Goal: Check status: Check status

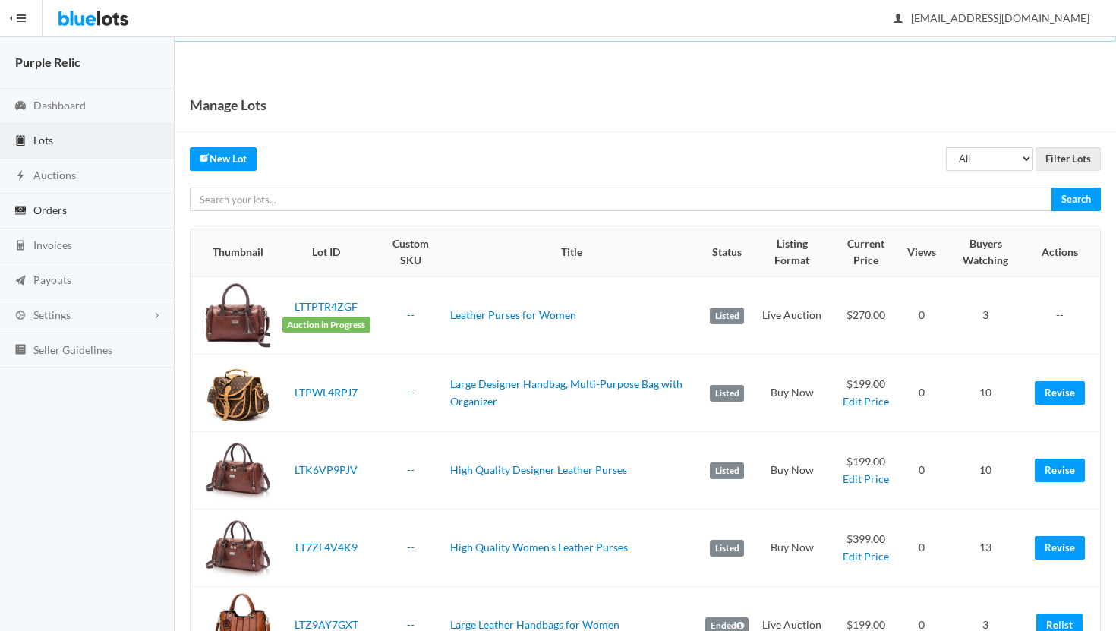
click at [53, 211] on span "Orders" at bounding box center [49, 209] width 33 height 13
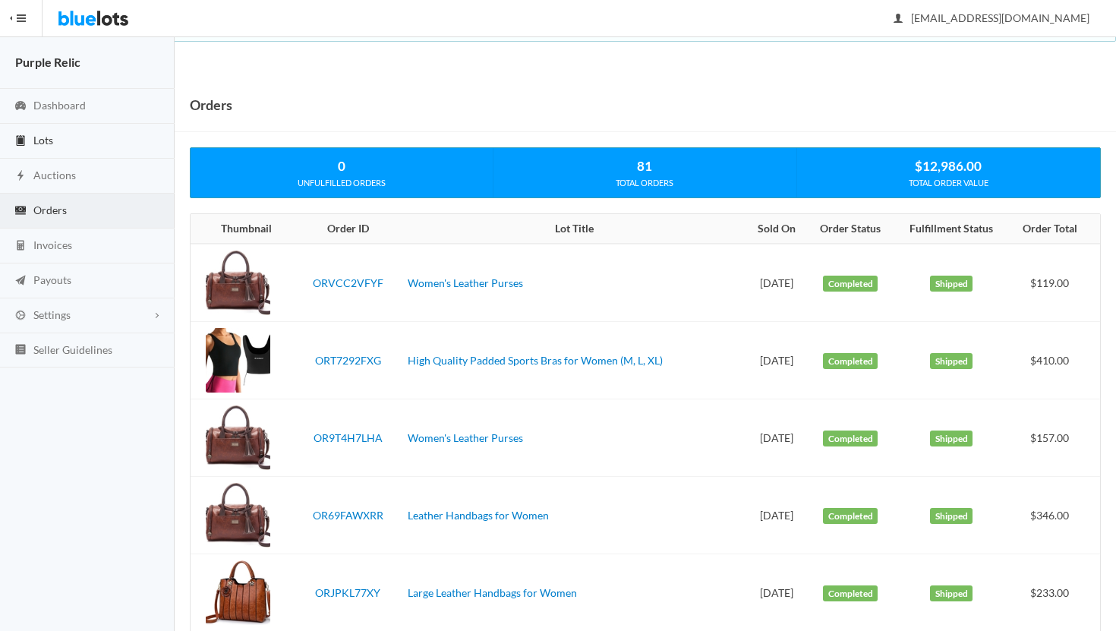
click at [48, 140] on span "Lots" at bounding box center [43, 140] width 20 height 13
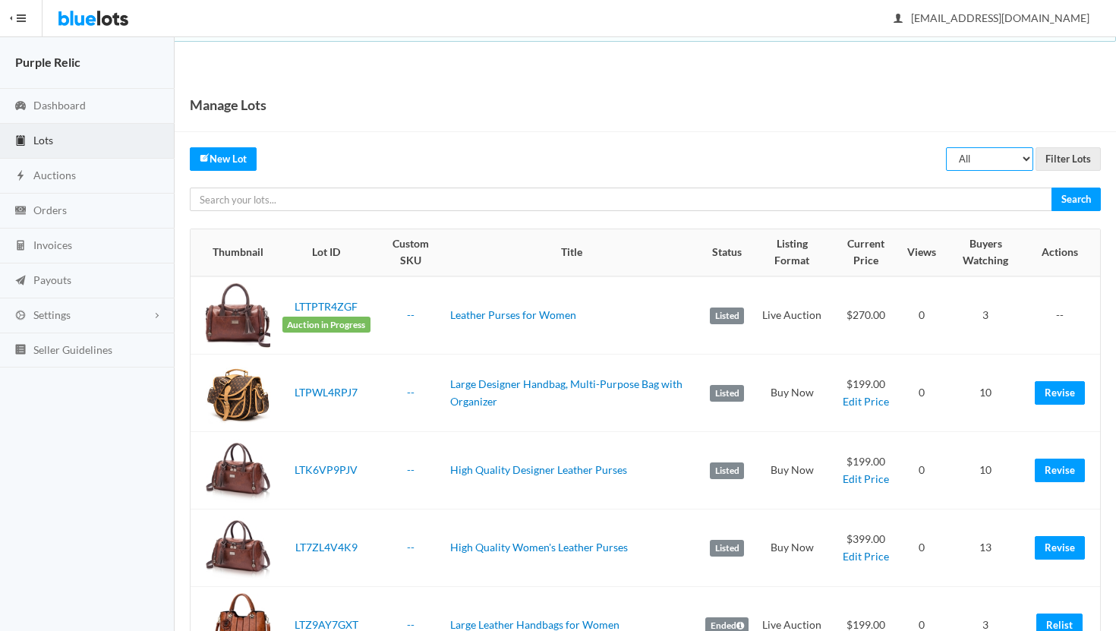
click at [978, 160] on select "All Draft Unreviewed Rejected Scheduled Listed Sold Ended" at bounding box center [989, 159] width 87 height 24
select select "ended"
click at [947, 147] on select "All Draft Unreviewed Rejected Scheduled Listed Sold Ended" at bounding box center [989, 159] width 87 height 24
click at [1070, 160] on input "Filter Lots" at bounding box center [1068, 159] width 65 height 24
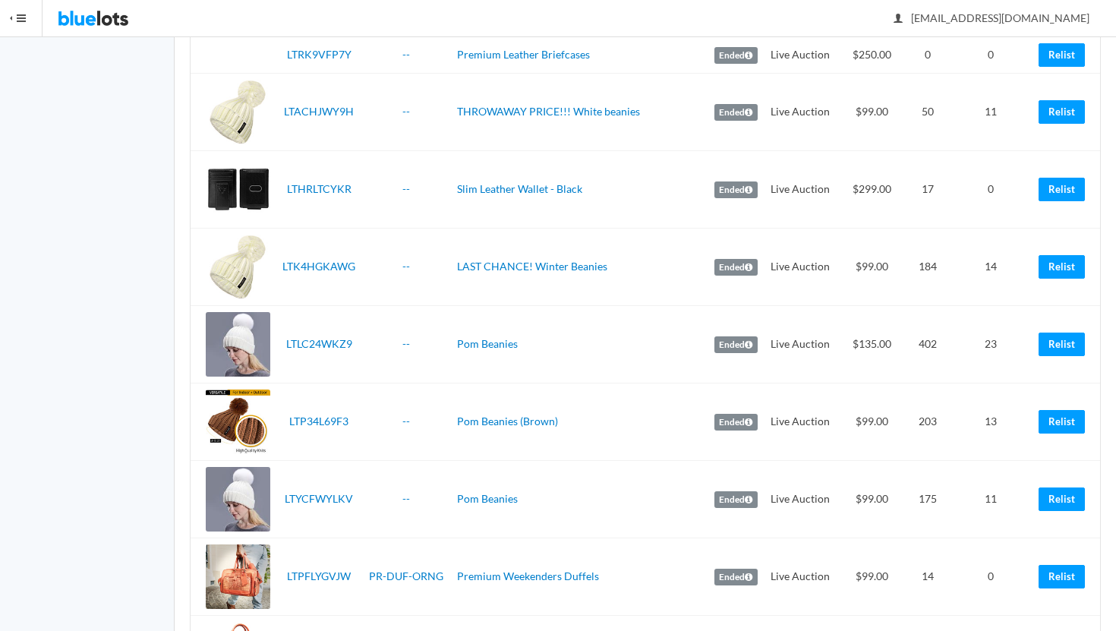
scroll to position [2191, 0]
